Goal: Transaction & Acquisition: Purchase product/service

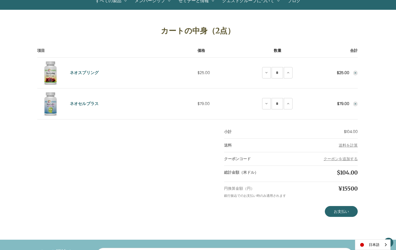
scroll to position [54, 0]
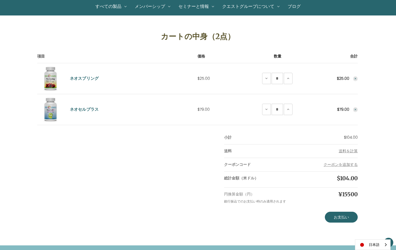
click at [355, 110] on icon "Remove NeoCell Plus from cart" at bounding box center [355, 109] width 3 height 3
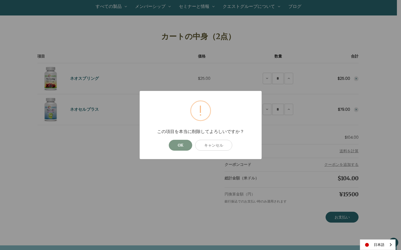
click at [176, 144] on button "OK" at bounding box center [180, 145] width 23 height 11
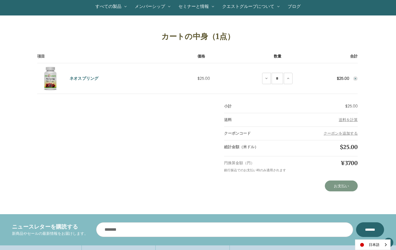
click at [339, 184] on link "お支払い" at bounding box center [341, 186] width 33 height 11
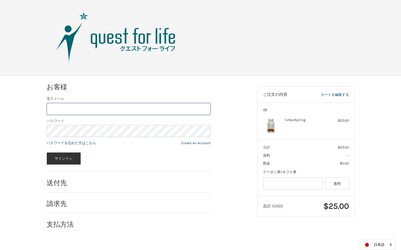
click at [79, 109] on input "電子メール" at bounding box center [128, 109] width 164 height 12
type input "**********"
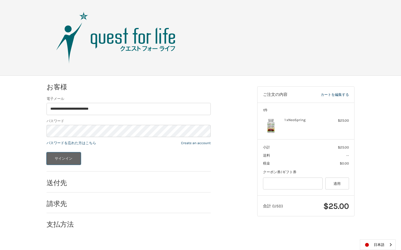
click at [65, 156] on button "サインイン" at bounding box center [63, 159] width 34 height 13
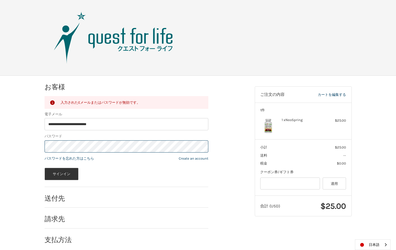
click at [1, 143] on div "**********" at bounding box center [198, 165] width 396 height 179
click at [45, 168] on button "サインイン" at bounding box center [62, 174] width 34 height 13
click at [19, 148] on div "**********" at bounding box center [198, 165] width 396 height 179
click at [45, 168] on button "サインイン" at bounding box center [62, 174] width 34 height 13
click at [29, 148] on div "**********" at bounding box center [198, 165] width 396 height 179
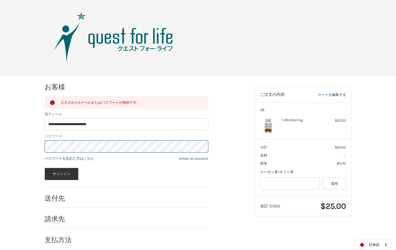
click at [45, 168] on button "サインイン" at bounding box center [62, 174] width 34 height 13
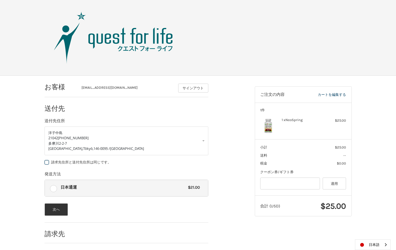
scroll to position [20, 0]
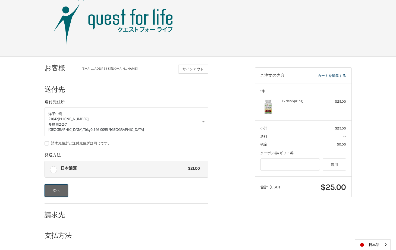
click at [58, 192] on button "次へ" at bounding box center [57, 191] width 24 height 13
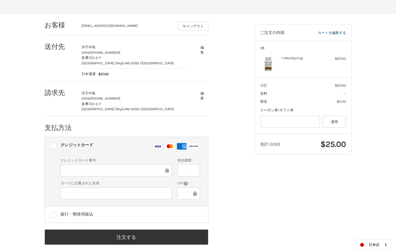
scroll to position [70, 0]
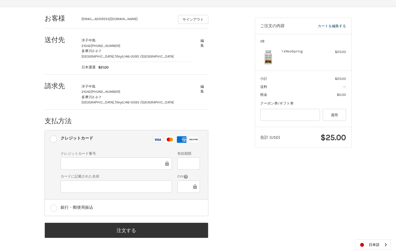
drag, startPoint x: 121, startPoint y: 209, endPoint x: 245, endPoint y: 234, distance: 126.2
click at [122, 209] on div "銀行・郵便局振込" at bounding box center [130, 207] width 139 height 9
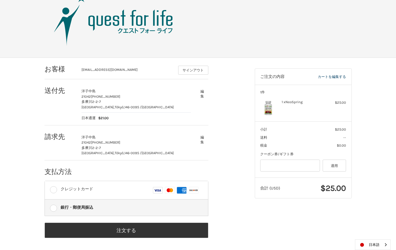
scroll to position [19, 0]
click at [126, 185] on div "クレジットカード Visa マスター アメックス ディスカバー" at bounding box center [130, 190] width 139 height 11
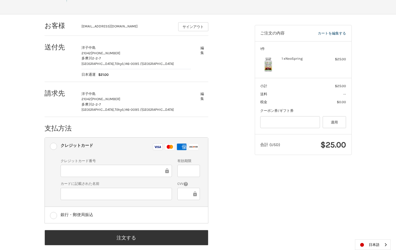
scroll to position [70, 0]
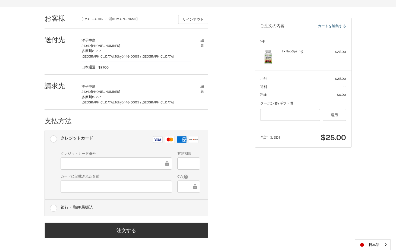
click at [72, 208] on div "銀行・郵便局振込" at bounding box center [77, 207] width 33 height 9
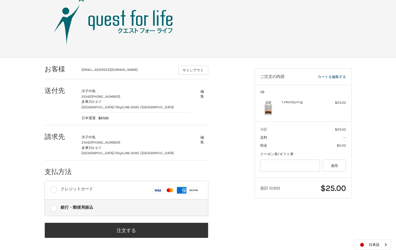
scroll to position [19, 0]
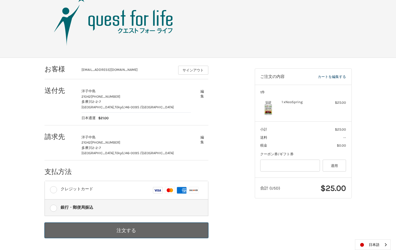
click at [162, 232] on button "注文する" at bounding box center [127, 230] width 164 height 15
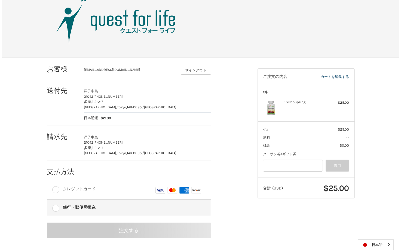
scroll to position [0, 0]
